Goal: Task Accomplishment & Management: Manage account settings

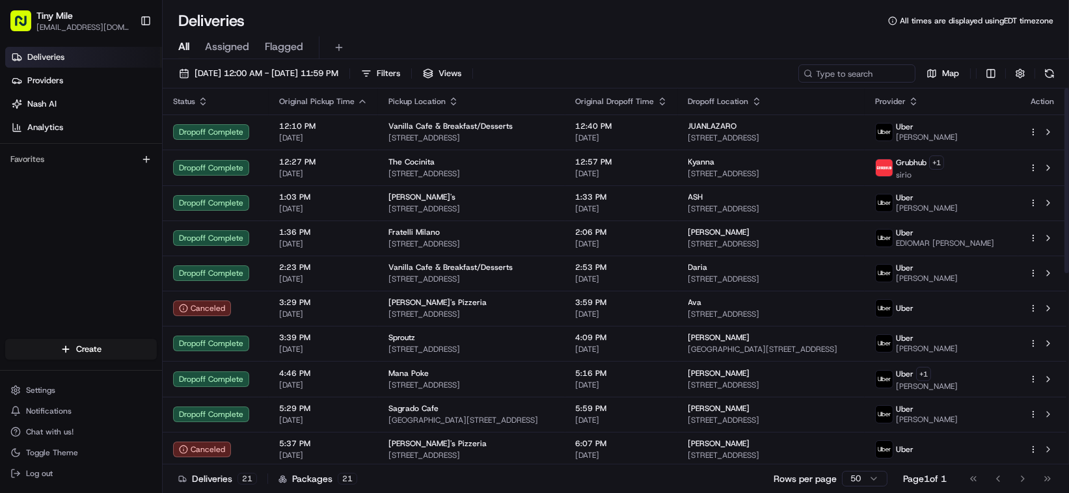
click at [323, 100] on span "Original Pickup Time" at bounding box center [316, 101] width 75 height 10
click at [347, 100] on span "Original Pickup Time" at bounding box center [316, 101] width 75 height 10
click at [360, 101] on icon "button" at bounding box center [362, 101] width 10 height 10
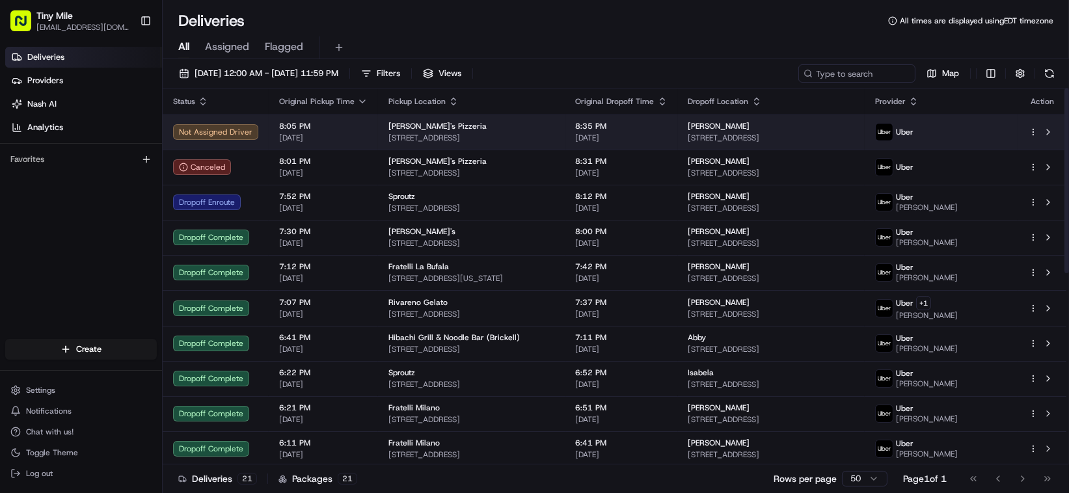
click at [1028, 131] on html "Tiny Mile [EMAIL_ADDRESS][DOMAIN_NAME] Toggle Sidebar Deliveries Providers [PER…" at bounding box center [534, 246] width 1069 height 493
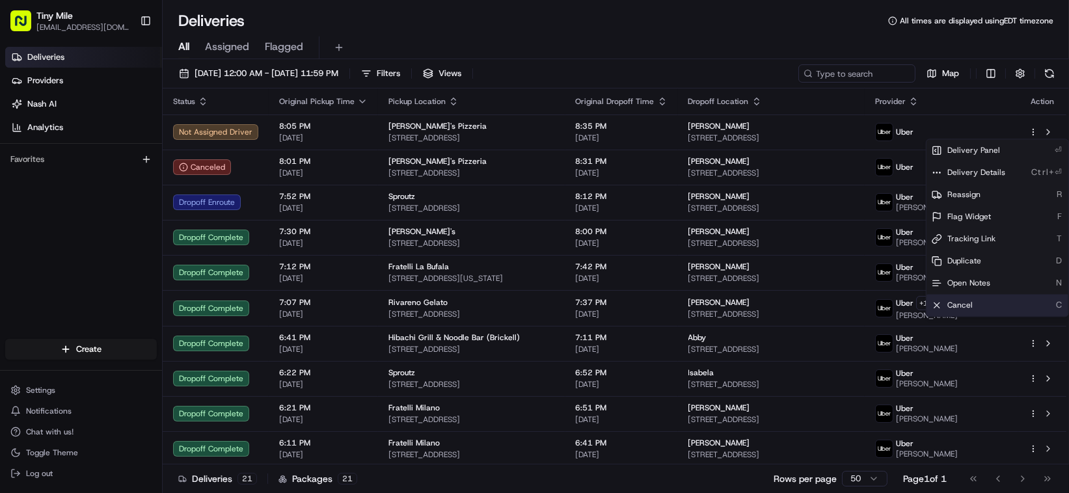
click at [960, 303] on span "Cancel" at bounding box center [959, 305] width 25 height 10
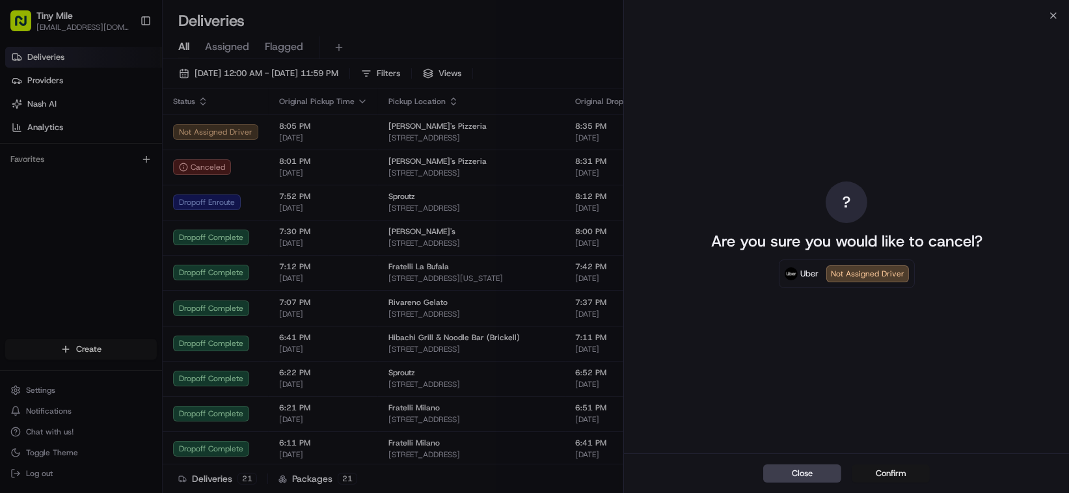
click at [890, 471] on button "Confirm" at bounding box center [891, 474] width 78 height 18
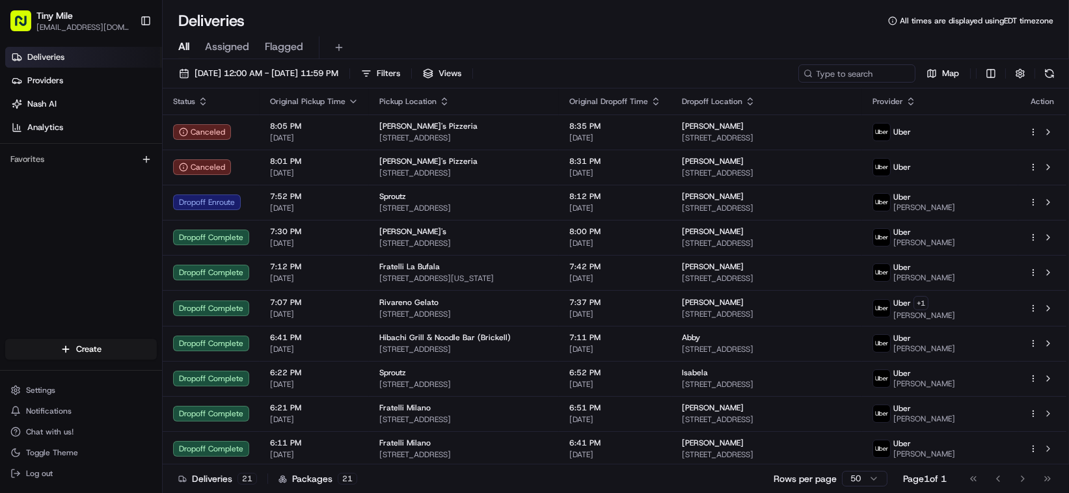
click at [545, 27] on div "Deliveries All times are displayed using EDT timezone" at bounding box center [616, 20] width 906 height 21
